Goal: Submit feedback/report problem

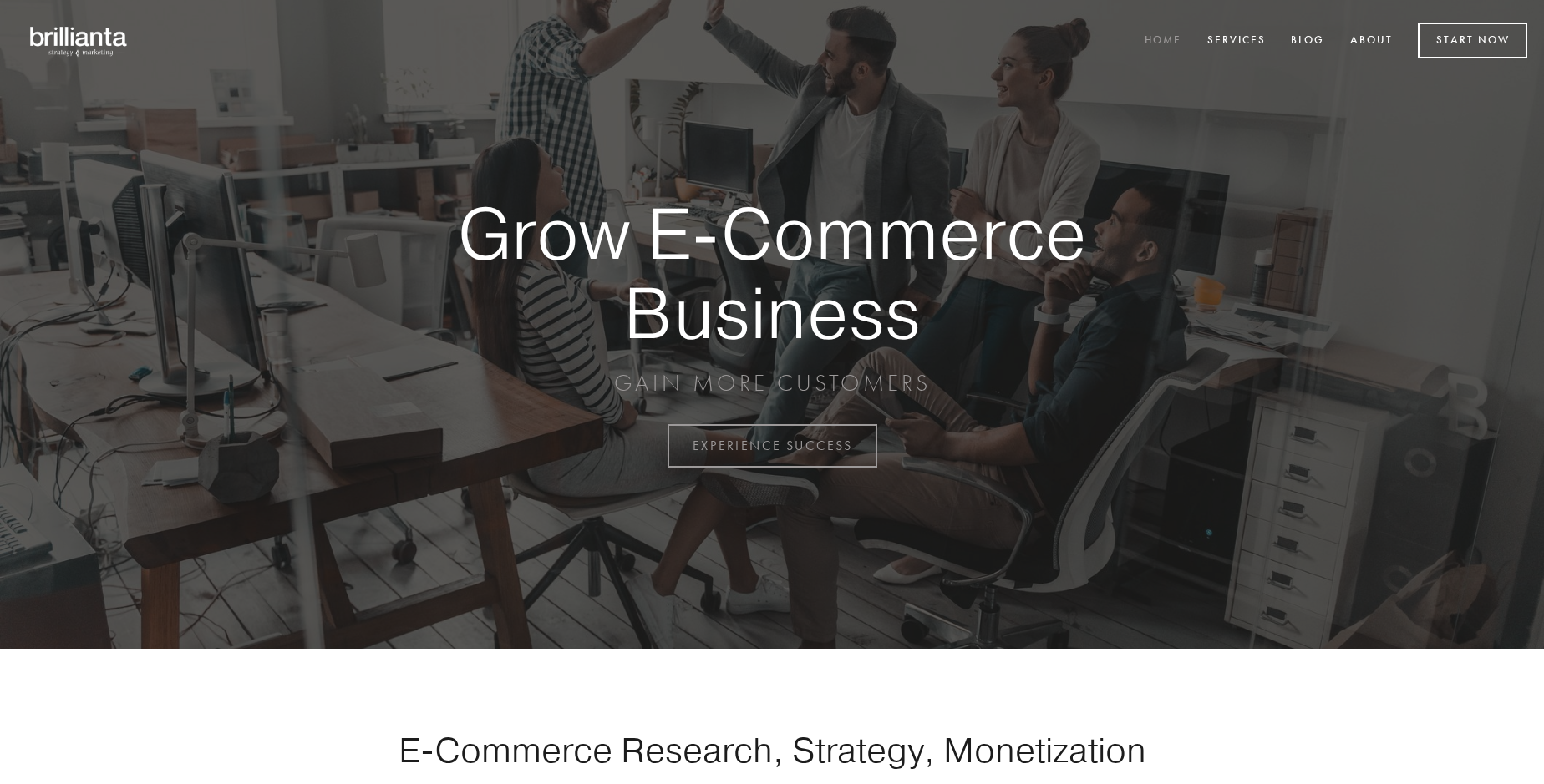
scroll to position [4379, 0]
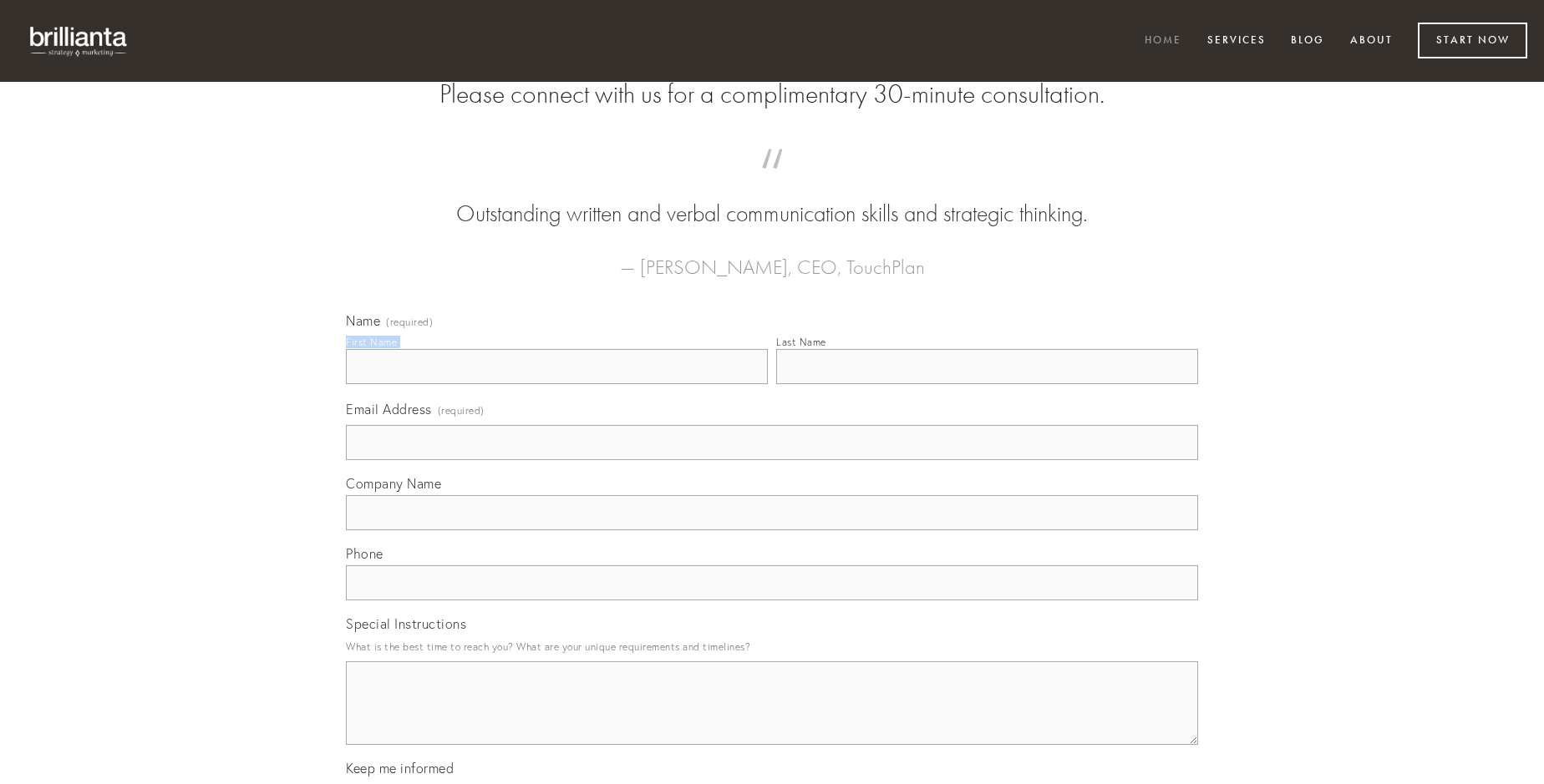
type input "[PERSON_NAME]"
click at [987, 384] on input "Last Name" at bounding box center [987, 367] width 422 height 35
type input "[PERSON_NAME]"
click at [772, 461] on input "Email Address (required)" at bounding box center [772, 443] width 852 height 35
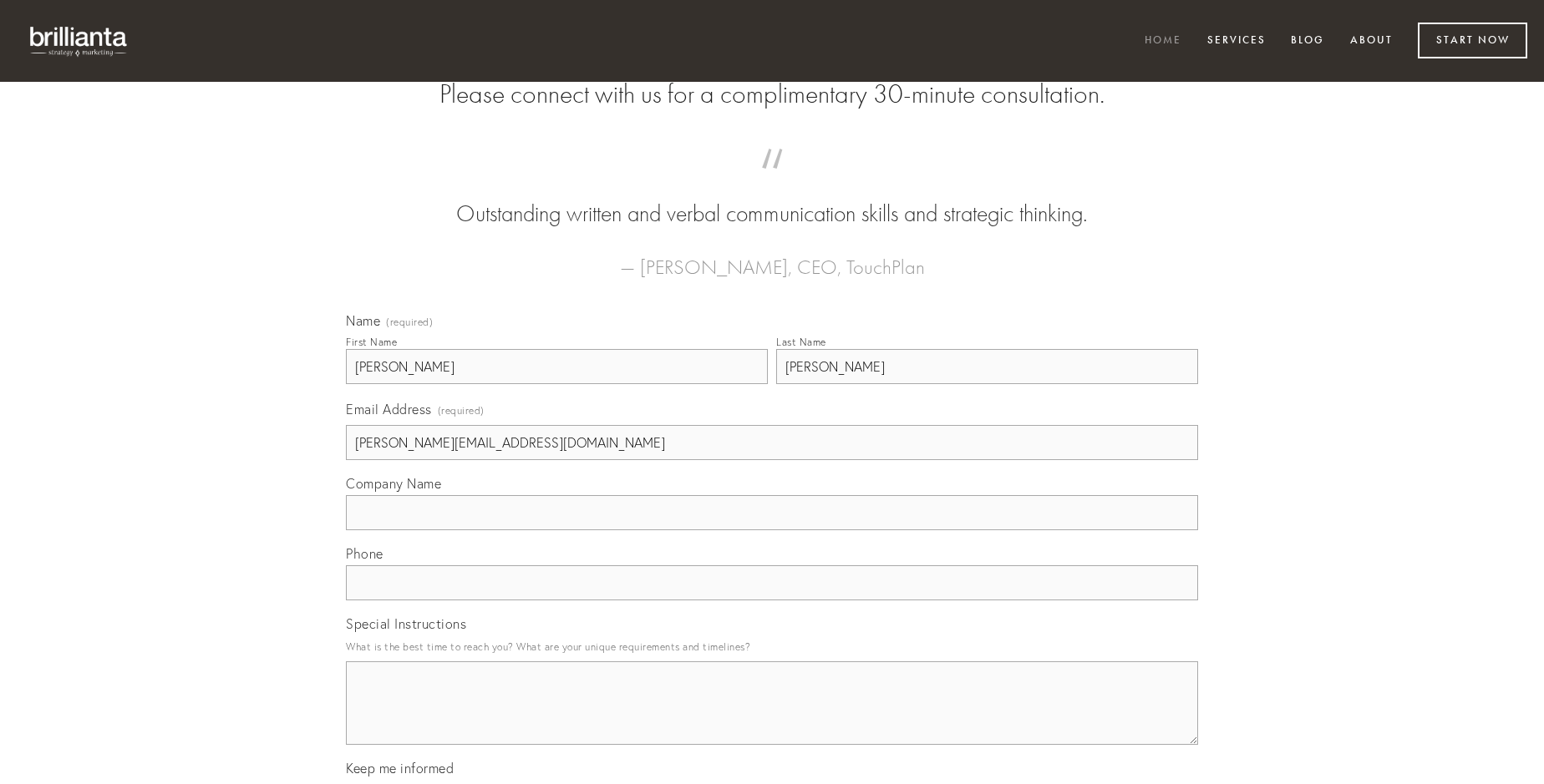
type input "[PERSON_NAME][EMAIL_ADDRESS][DOMAIN_NAME]"
click at [772, 531] on input "Company Name" at bounding box center [772, 513] width 852 height 35
type input "audentia"
click at [772, 600] on input "text" at bounding box center [772, 584] width 852 height 35
click at [772, 718] on textarea "Special Instructions" at bounding box center [772, 703] width 852 height 83
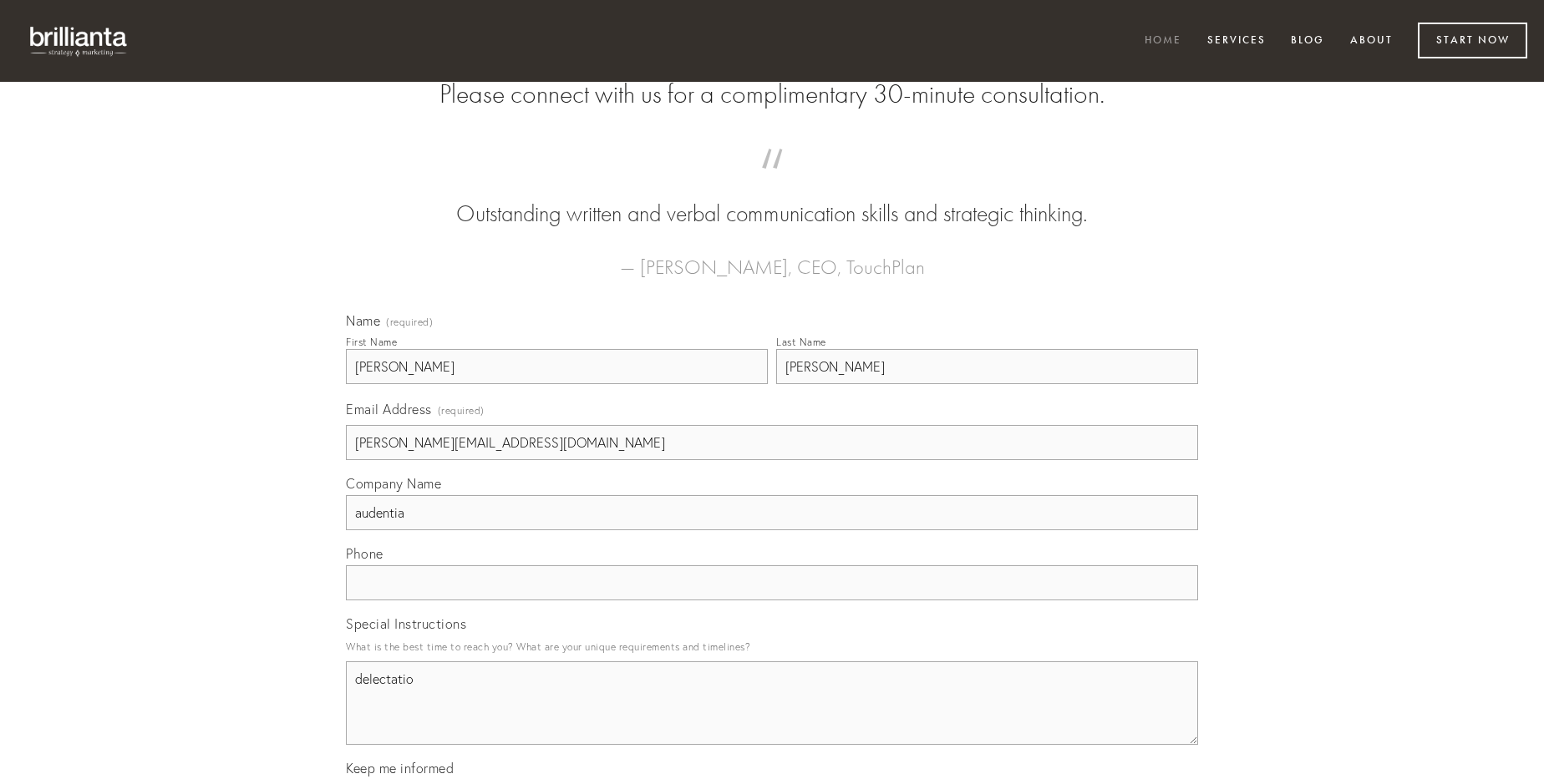
type textarea "delectatio"
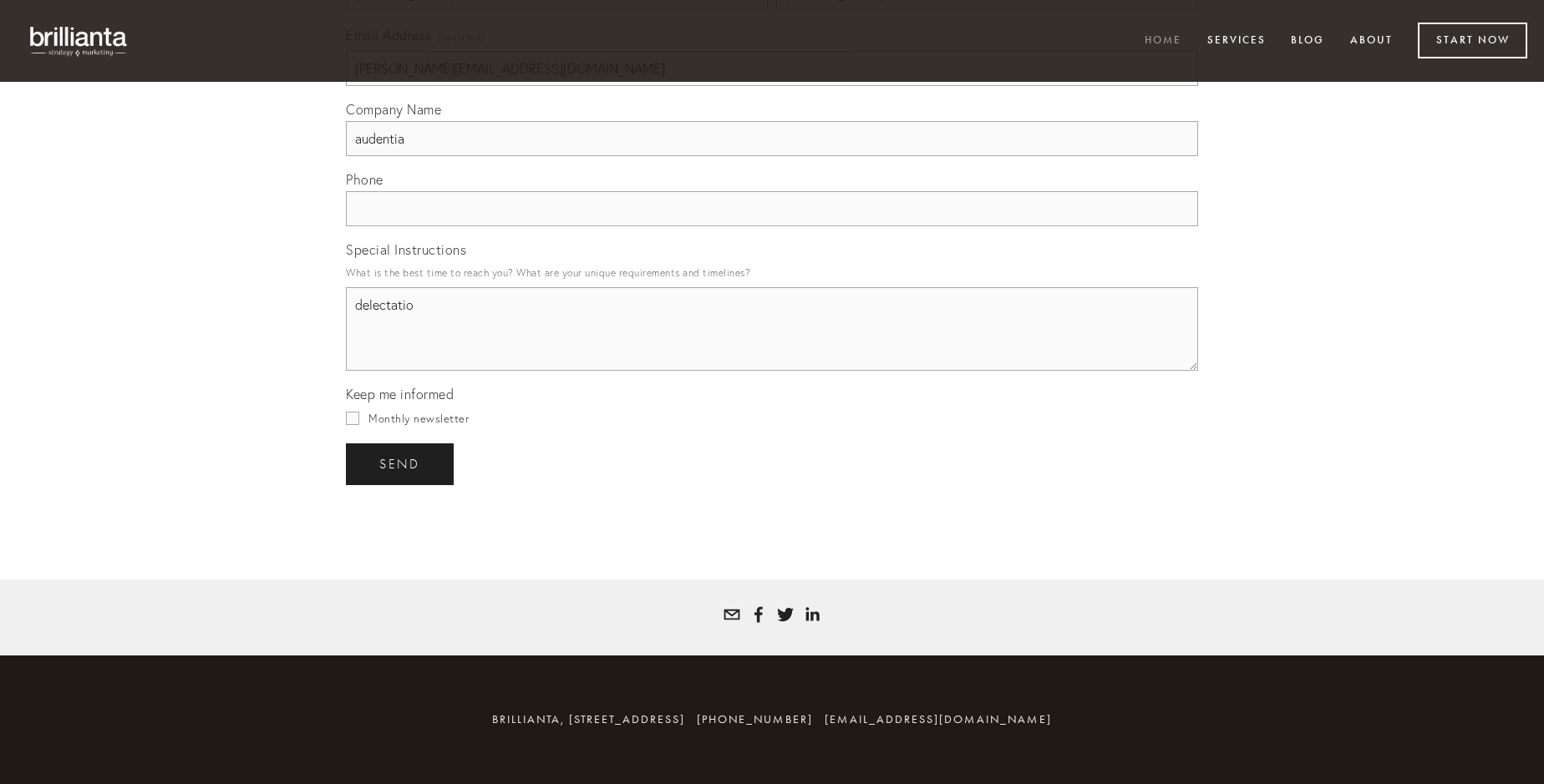
click at [401, 464] on span "send" at bounding box center [399, 465] width 41 height 15
